Goal: Find specific page/section: Find specific page/section

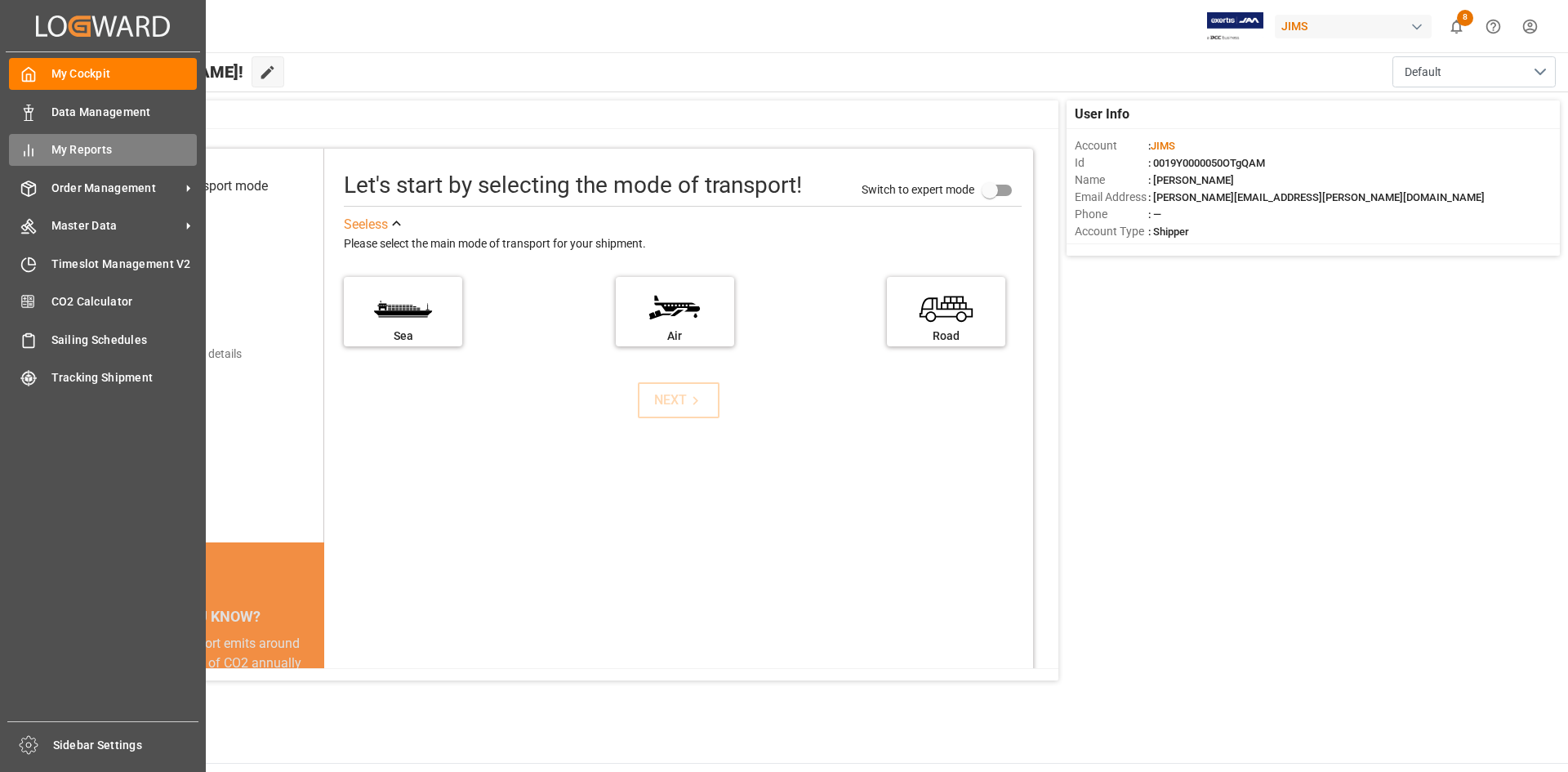
click at [64, 144] on span "My Reports" at bounding box center [124, 149] width 146 height 17
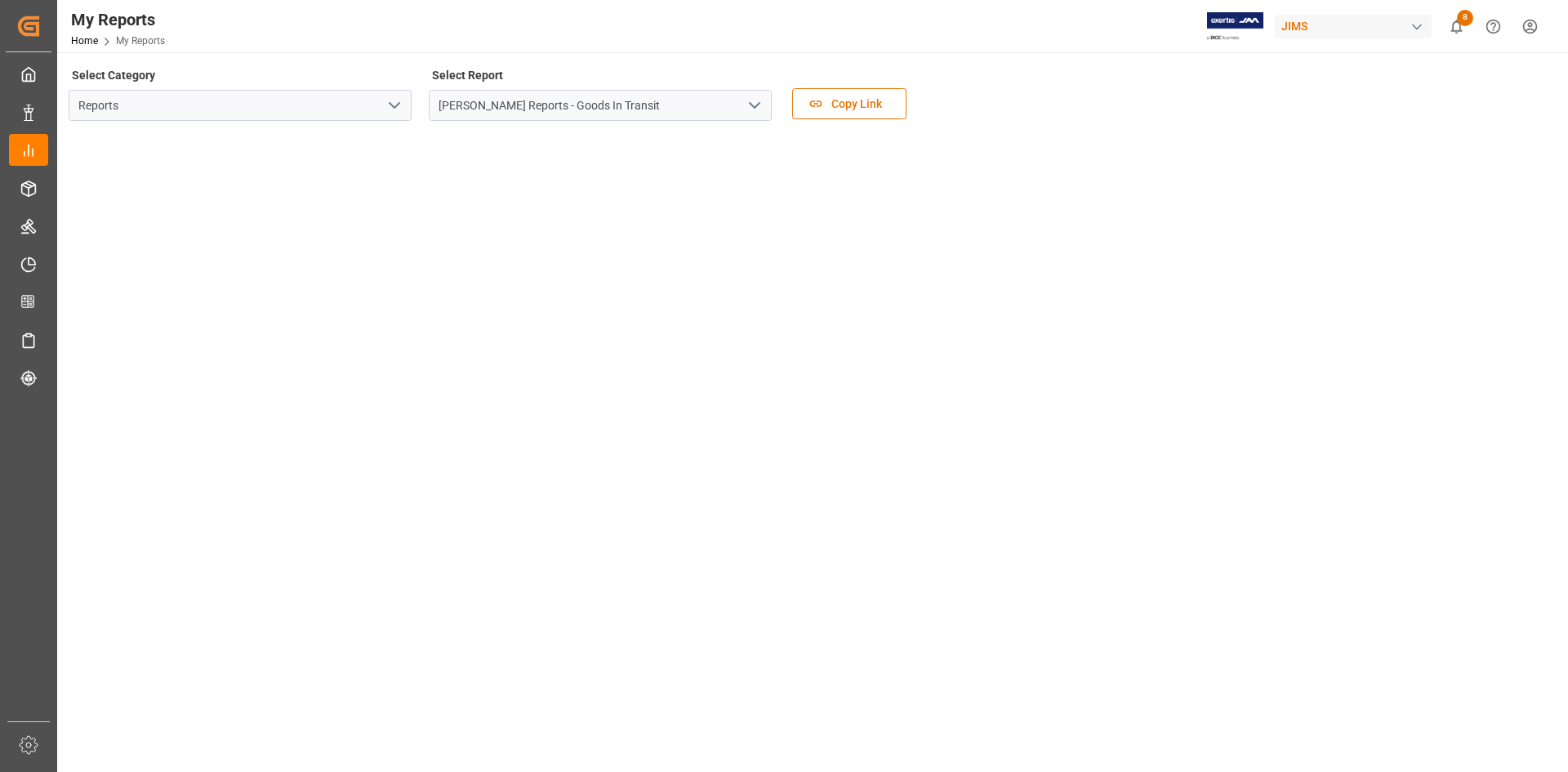
click at [397, 102] on icon "open menu" at bounding box center [394, 105] width 19 height 19
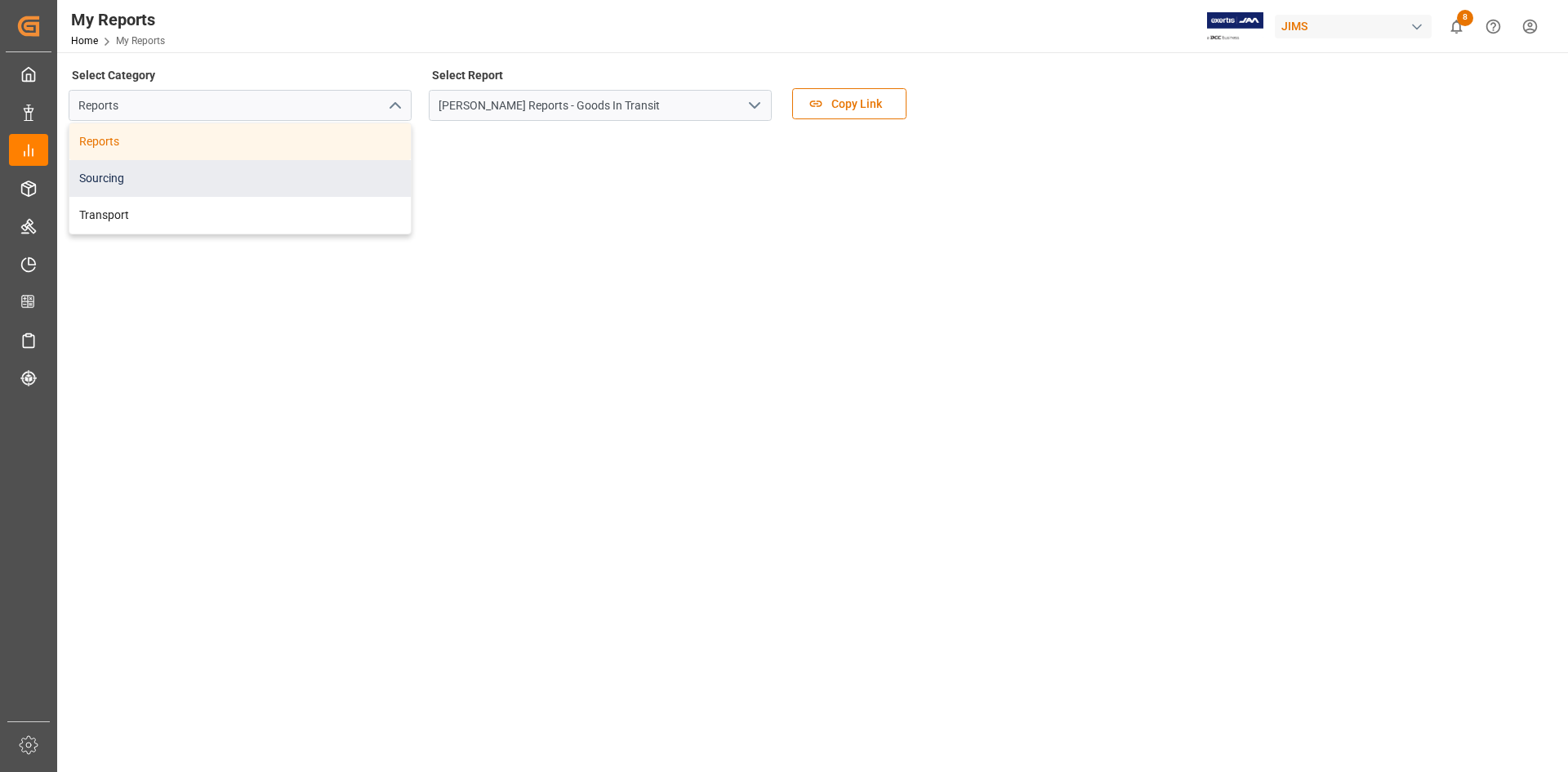
click at [349, 168] on div "Sourcing" at bounding box center [240, 179] width 341 height 37
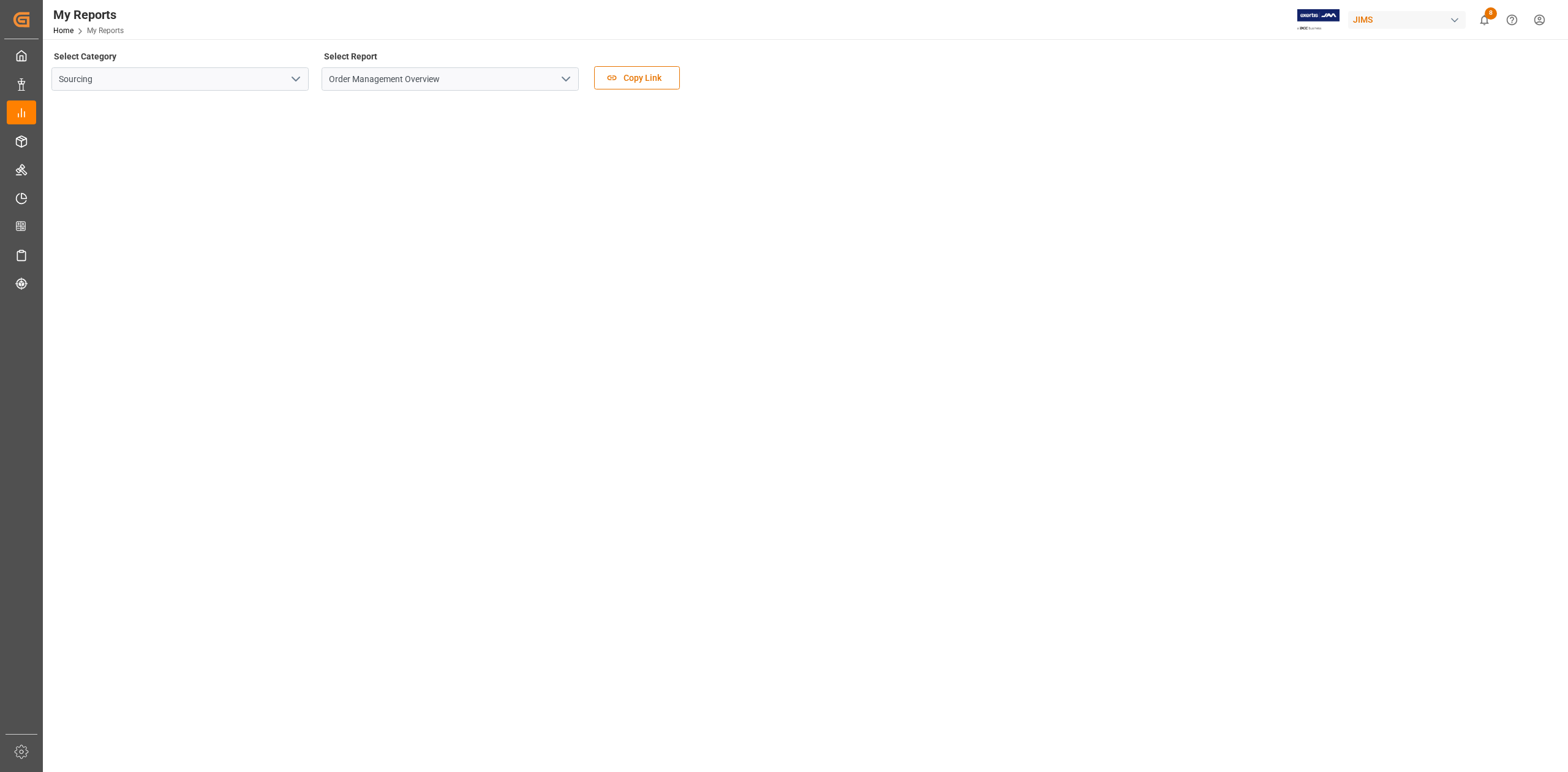
click at [299, 71] on icon "open menu" at bounding box center [296, 79] width 15 height 15
click at [263, 158] on div "Transport" at bounding box center [180, 161] width 256 height 28
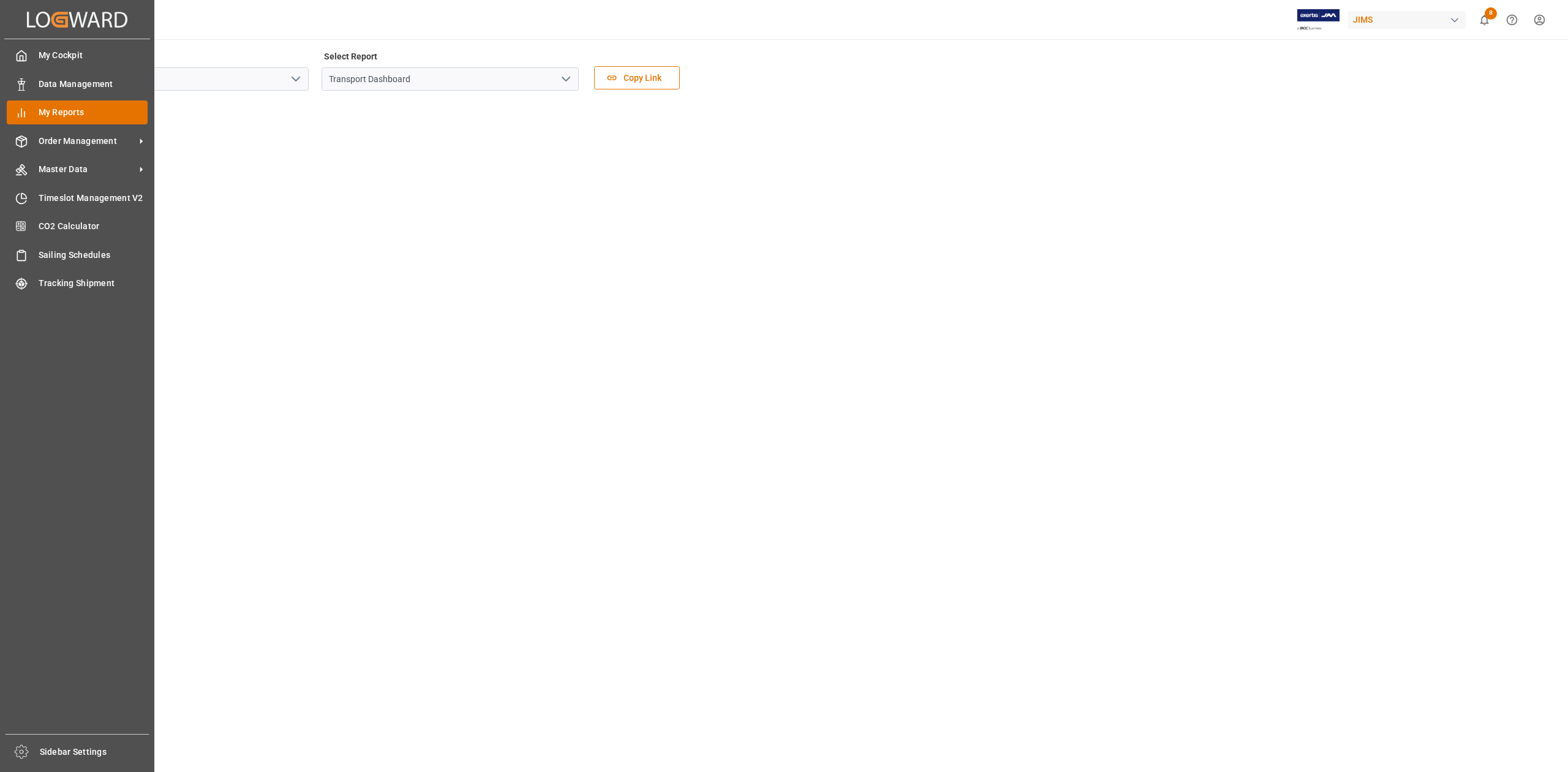
click at [62, 120] on div "My Reports My Reports" at bounding box center [77, 112] width 141 height 24
click at [69, 138] on span "Order Management" at bounding box center [87, 141] width 97 height 13
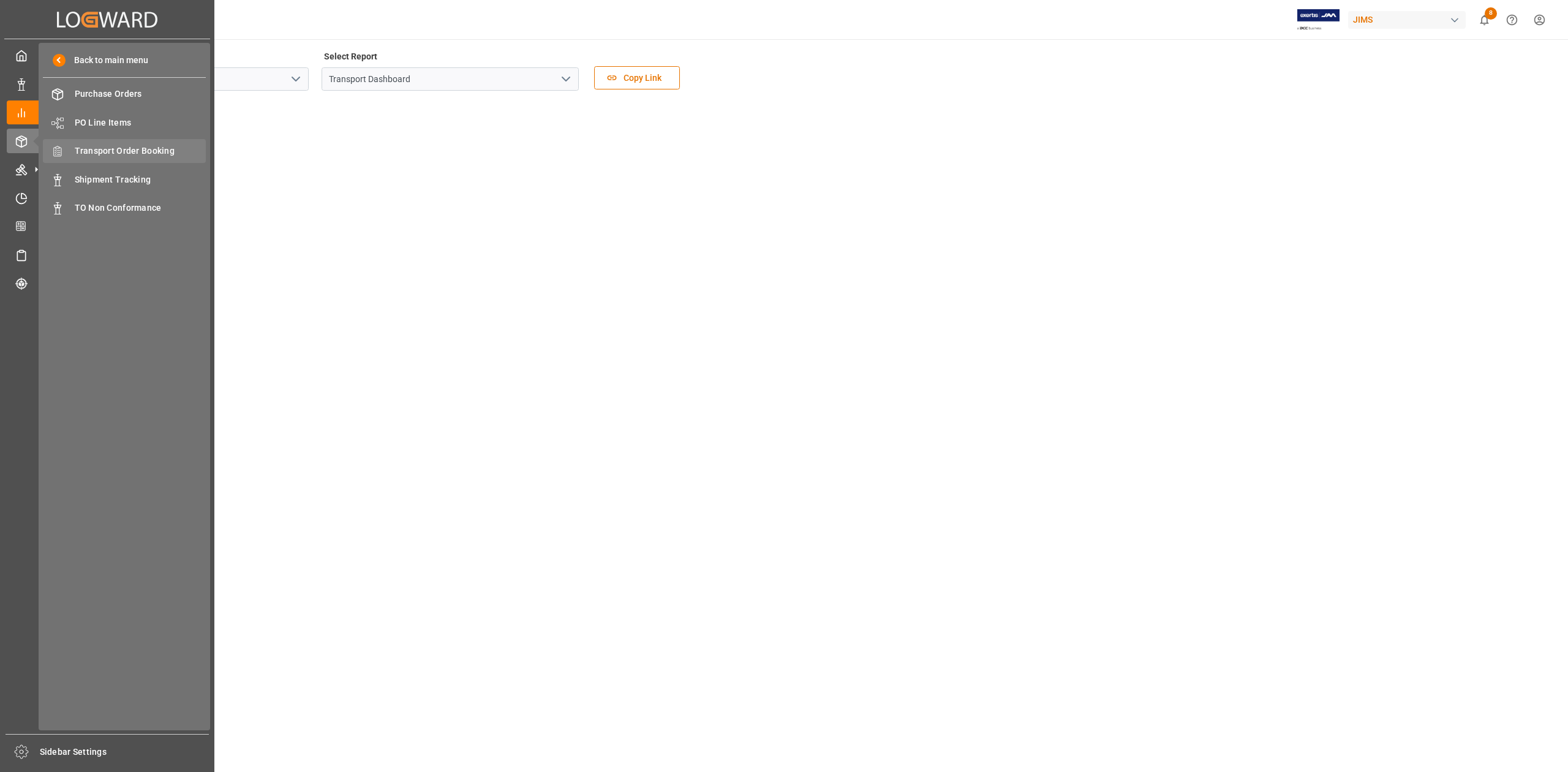
click at [118, 150] on span "Transport Order Booking" at bounding box center [140, 151] width 132 height 13
